Goal: Transaction & Acquisition: Purchase product/service

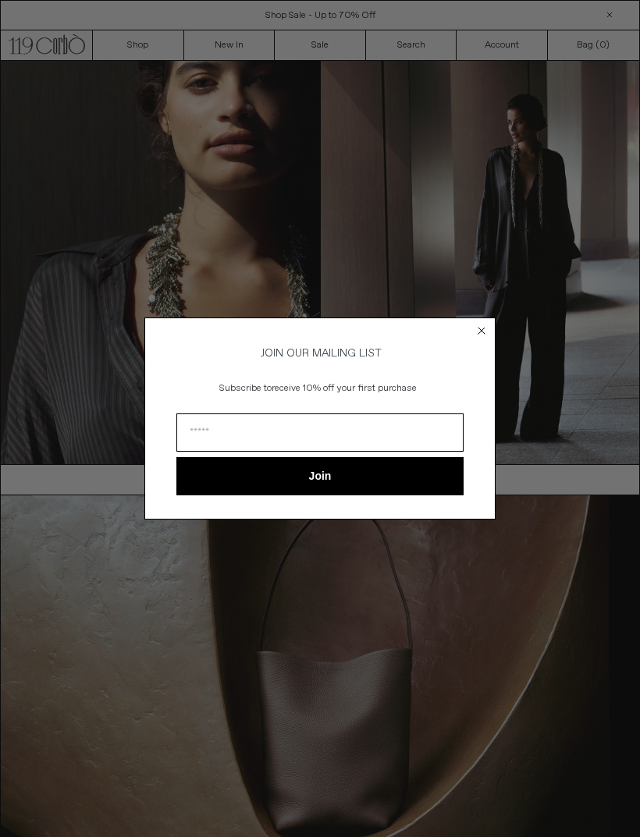
click at [483, 332] on circle "Close dialog" at bounding box center [481, 331] width 15 height 15
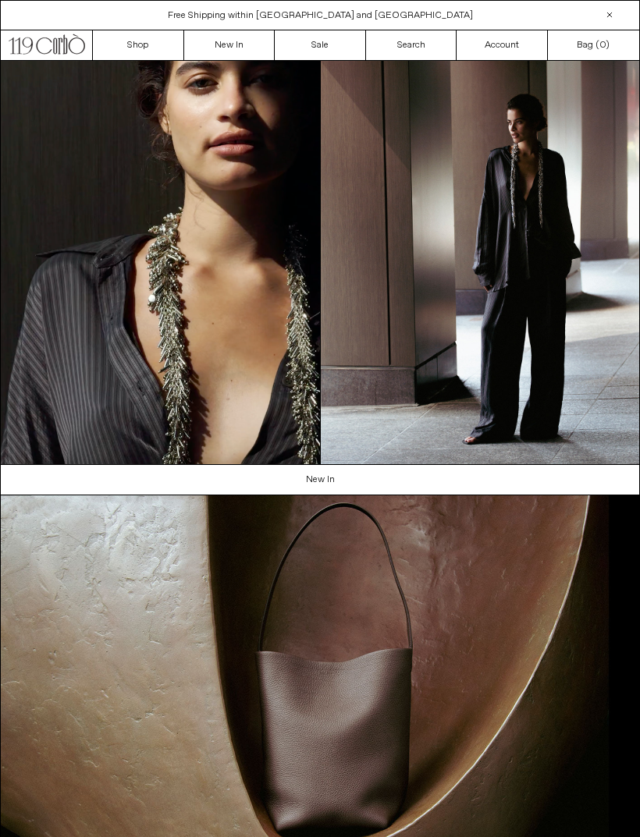
click at [236, 42] on link "New In" at bounding box center [229, 45] width 91 height 30
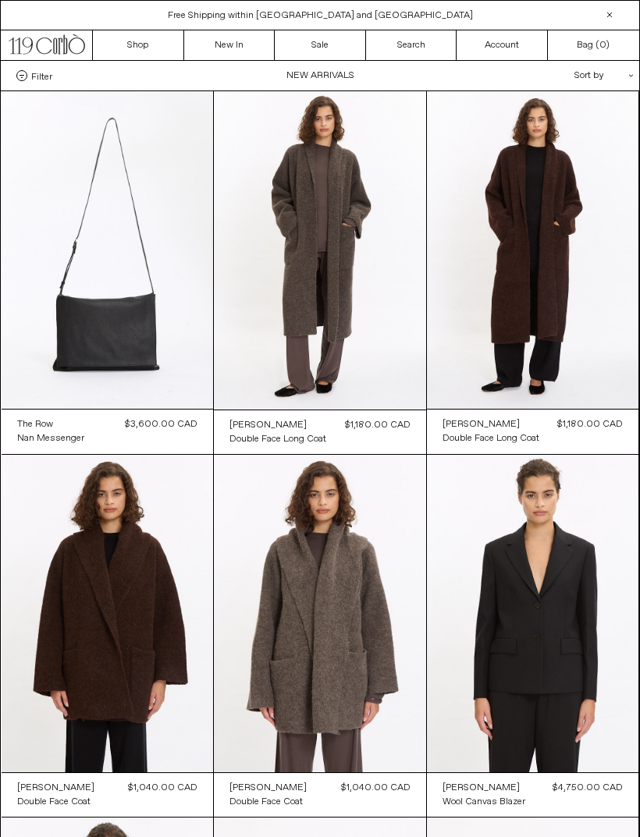
click at [600, 79] on div "Sort by .cls-1{fill:#231f20}" at bounding box center [553, 76] width 140 height 30
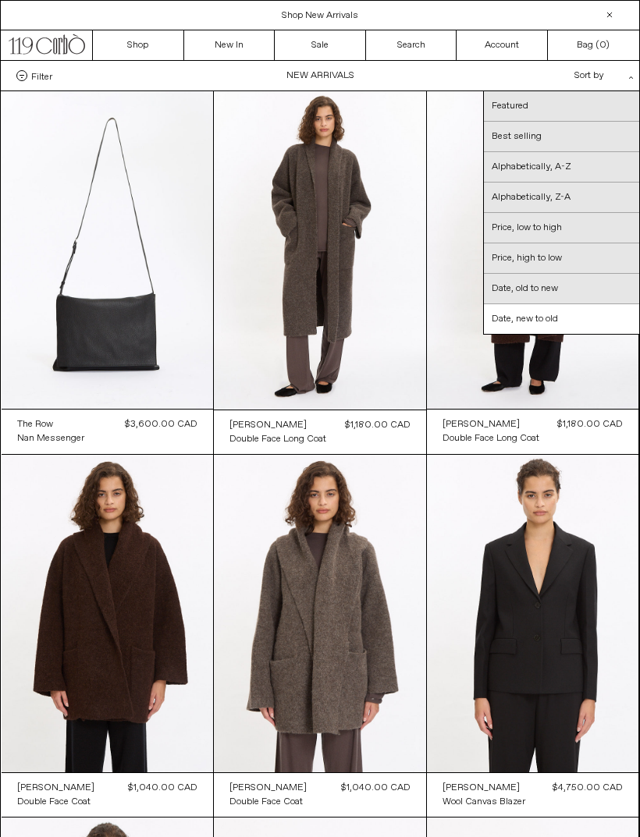
click at [555, 320] on link "Date, new to old" at bounding box center [561, 319] width 155 height 30
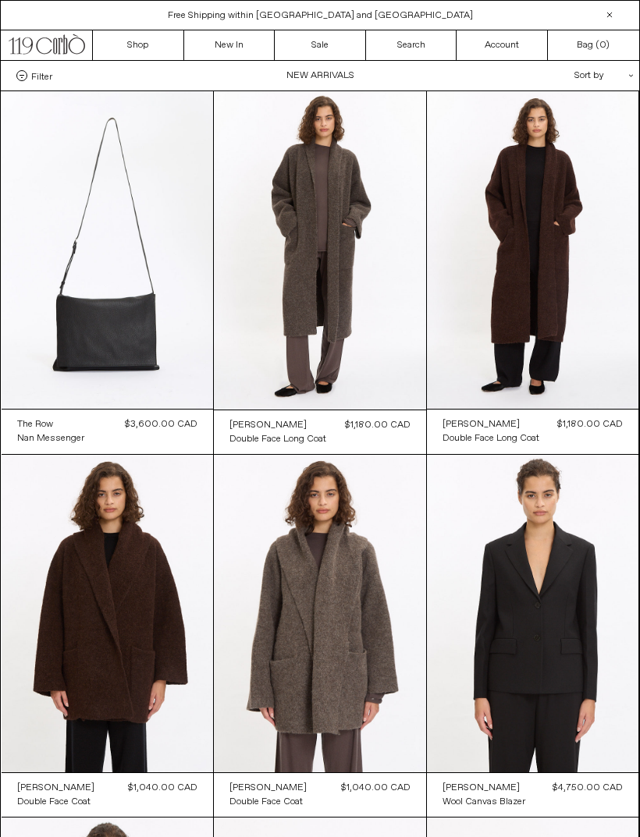
click at [598, 72] on div "Sort by .cls-1{fill:#231f20}" at bounding box center [553, 76] width 140 height 30
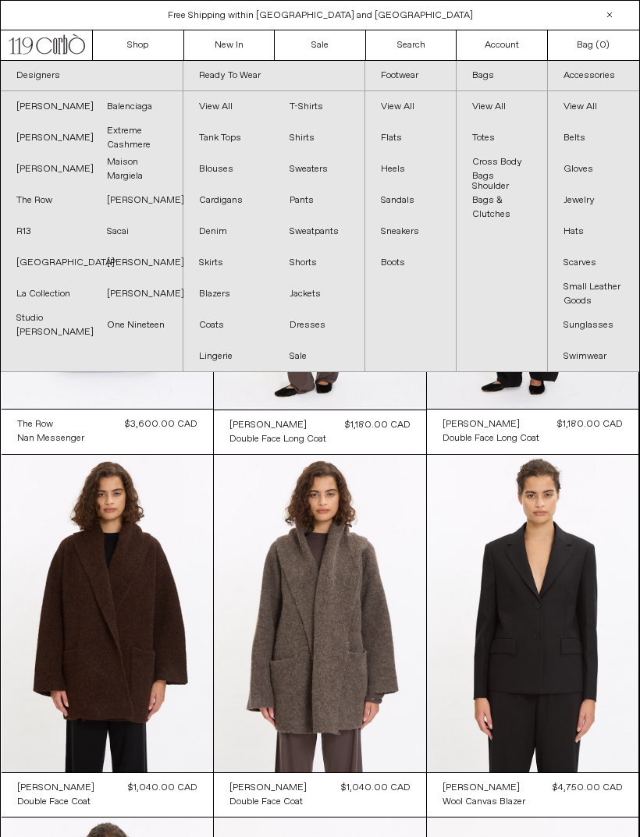
click at [424, 54] on link "Search" at bounding box center [411, 45] width 91 height 30
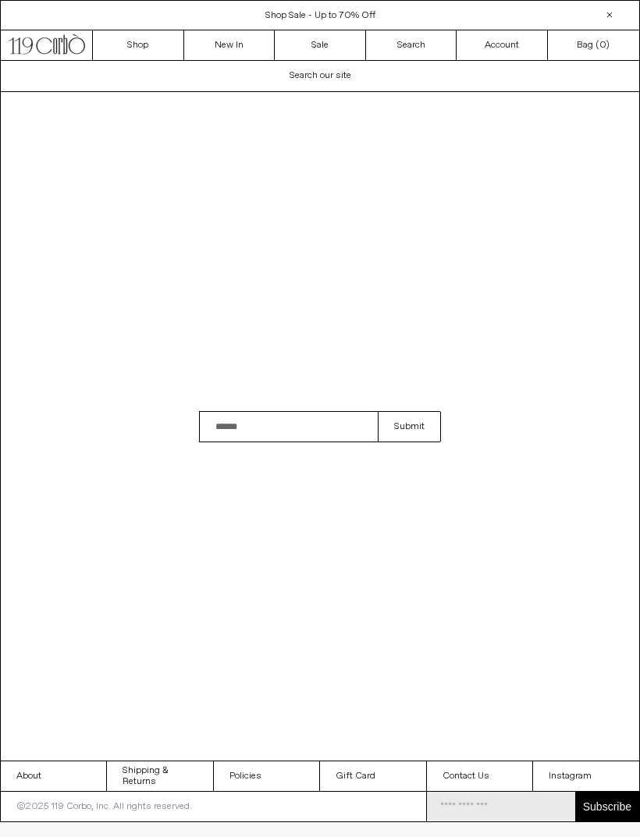
click at [334, 442] on input "Search" at bounding box center [288, 426] width 179 height 31
type input "*******"
click at [409, 442] on button "Submit" at bounding box center [409, 426] width 63 height 31
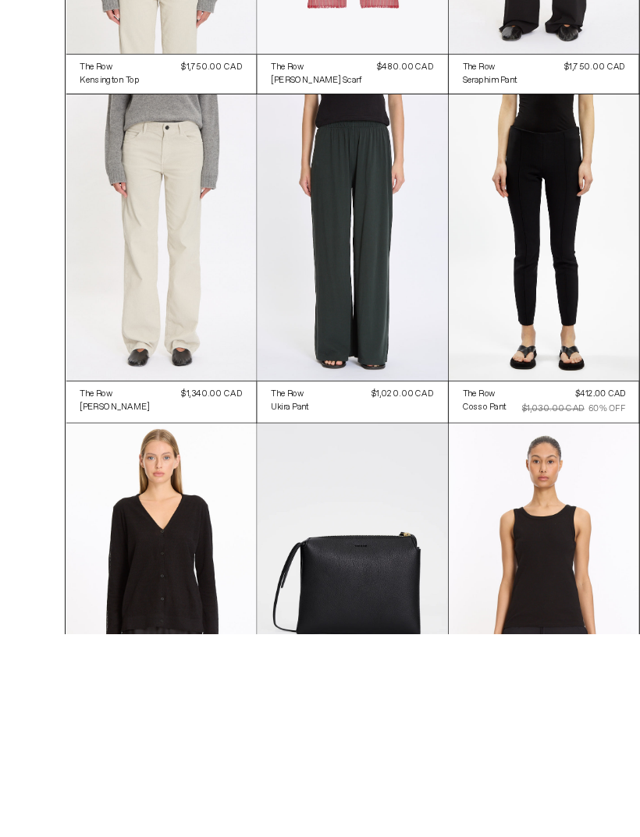
scroll to position [862, 0]
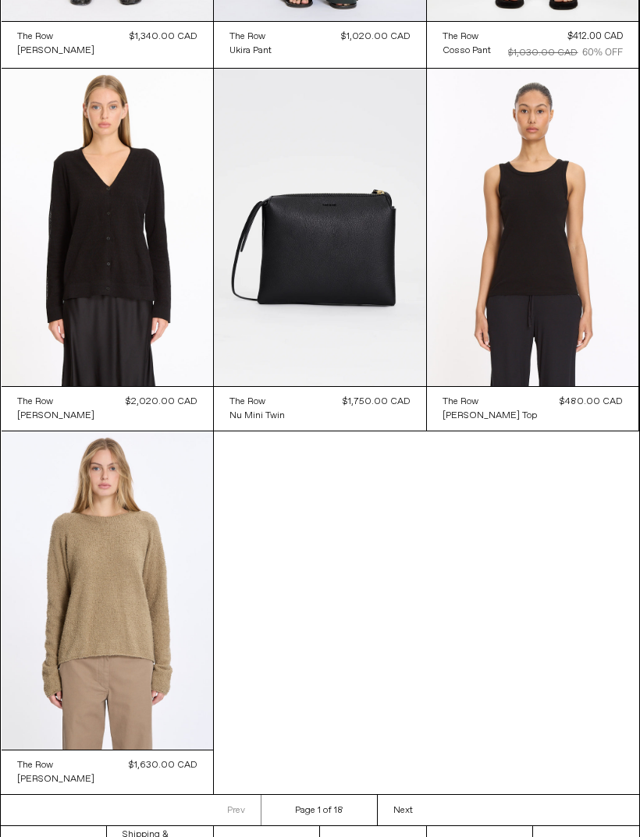
click at [158, 581] on at bounding box center [108, 589] width 212 height 317
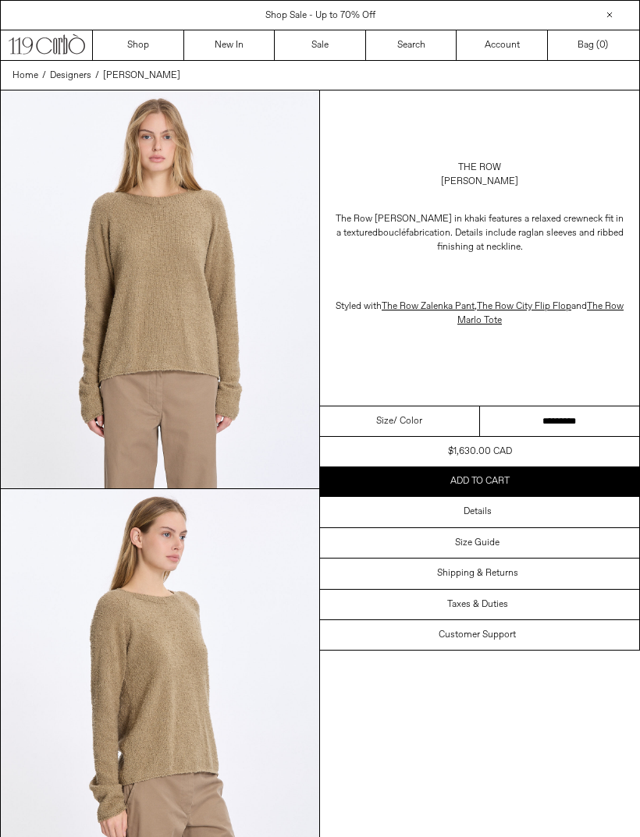
click at [539, 425] on select "**********" at bounding box center [560, 421] width 160 height 30
